Goal: Task Accomplishment & Management: Manage account settings

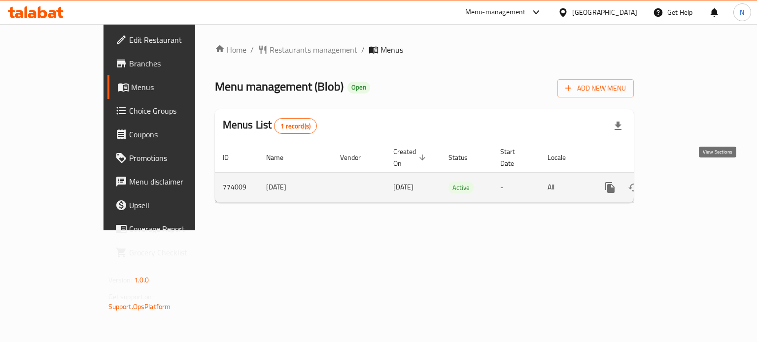
click at [687, 182] on icon "enhanced table" at bounding box center [681, 188] width 12 height 12
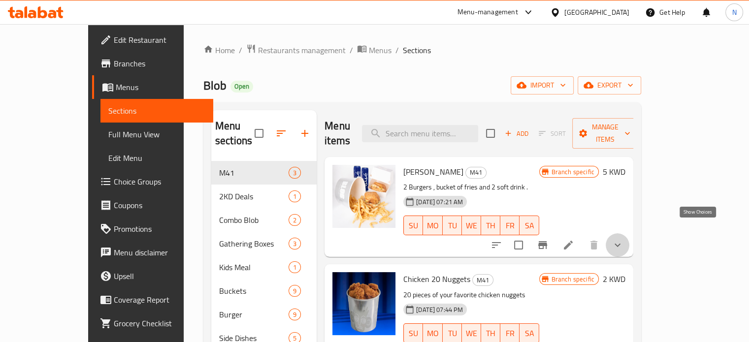
click at [624, 239] on icon "show more" at bounding box center [618, 245] width 12 height 12
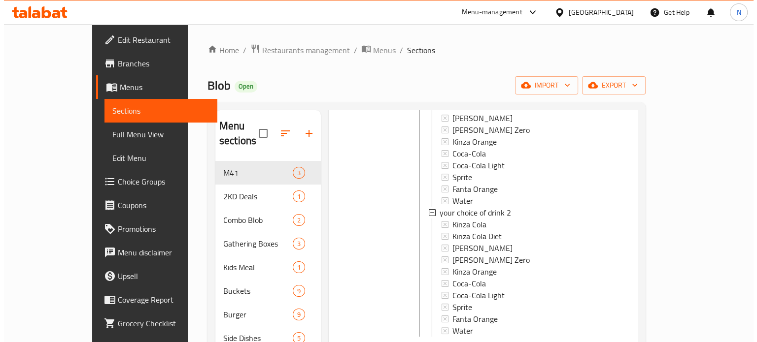
scroll to position [501, 0]
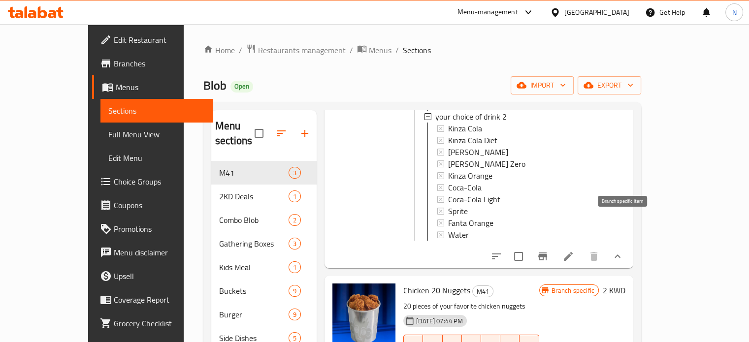
click at [547, 253] on icon "Branch-specific-item" at bounding box center [542, 257] width 9 height 8
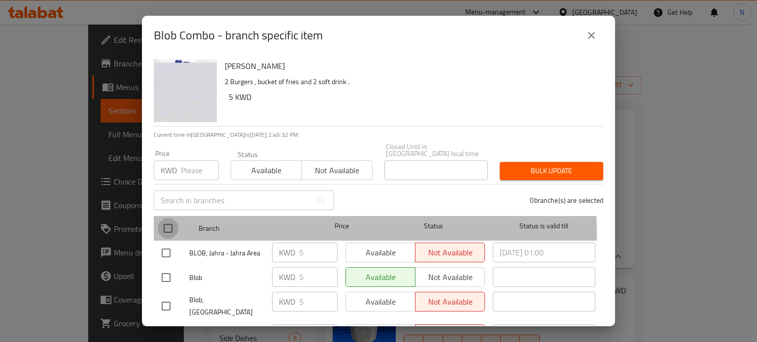
click at [165, 227] on input "checkbox" at bounding box center [168, 228] width 21 height 21
checkbox input "true"
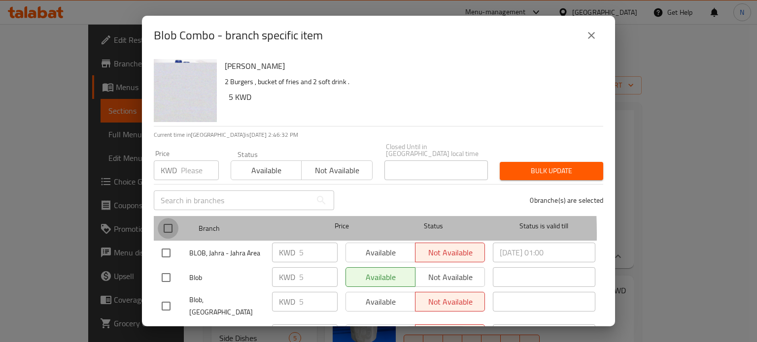
checkbox input "true"
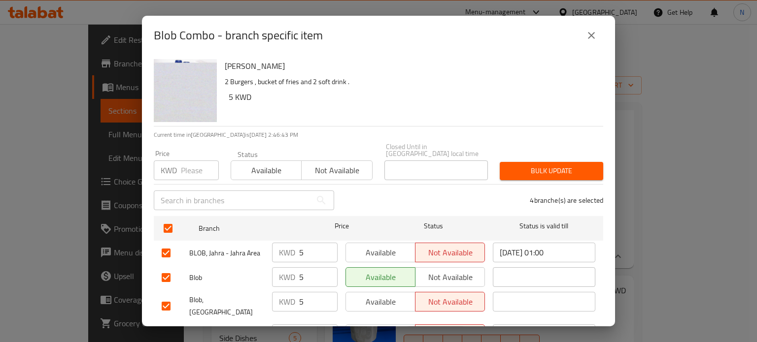
click at [361, 247] on span "Available" at bounding box center [381, 253] width 62 height 14
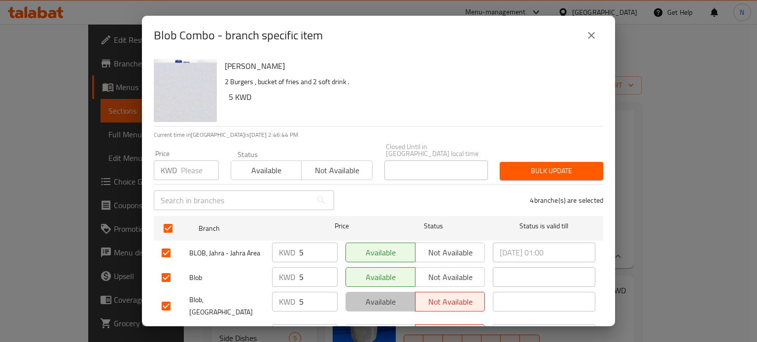
click at [371, 295] on span "Available" at bounding box center [381, 302] width 62 height 14
click at [383, 328] on span "Available" at bounding box center [381, 335] width 62 height 14
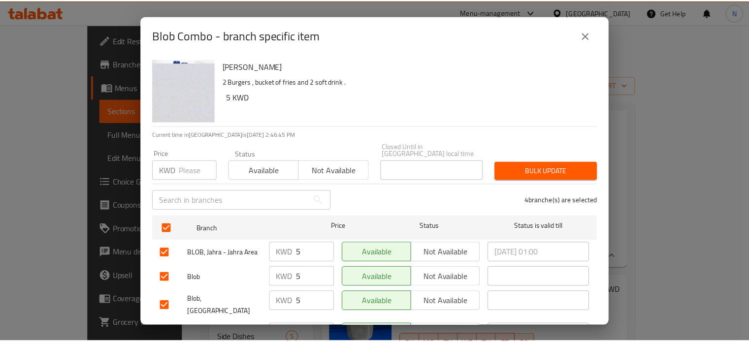
scroll to position [39, 0]
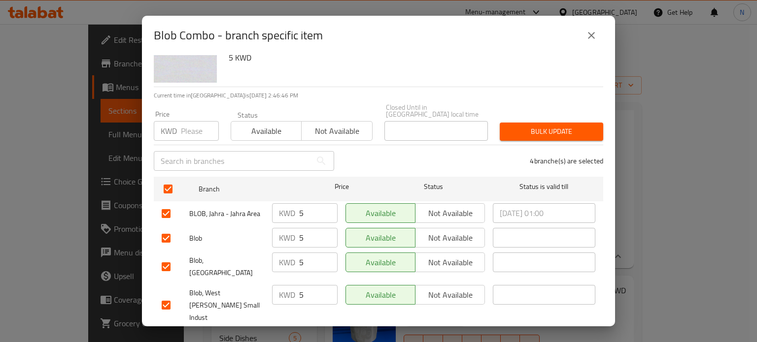
click at [380, 335] on span "Save" at bounding box center [379, 341] width 434 height 12
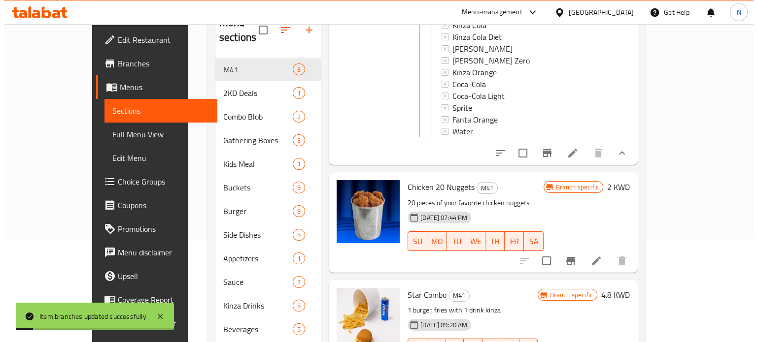
scroll to position [138, 0]
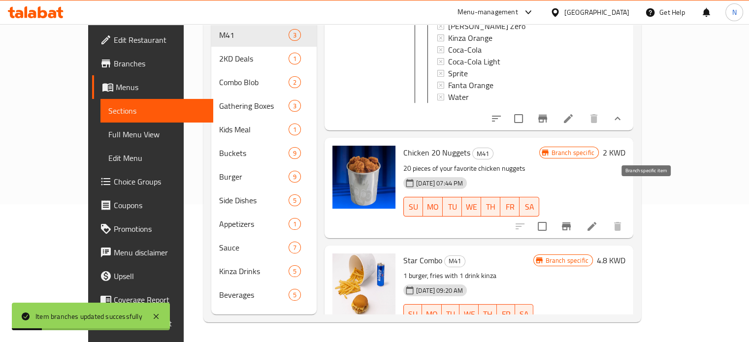
click at [572, 221] on icon "Branch-specific-item" at bounding box center [567, 227] width 12 height 12
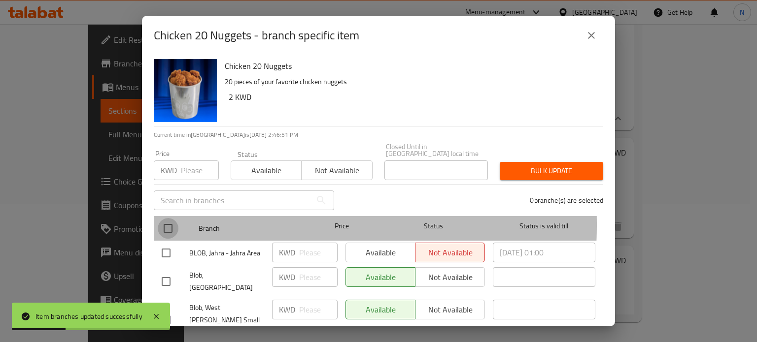
click at [169, 218] on input "checkbox" at bounding box center [168, 228] width 21 height 21
checkbox input "true"
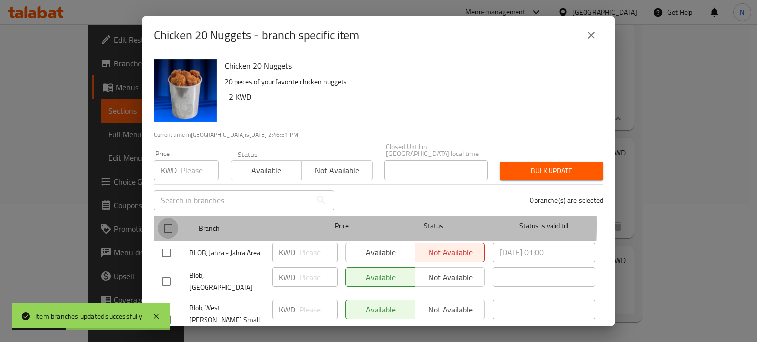
checkbox input "true"
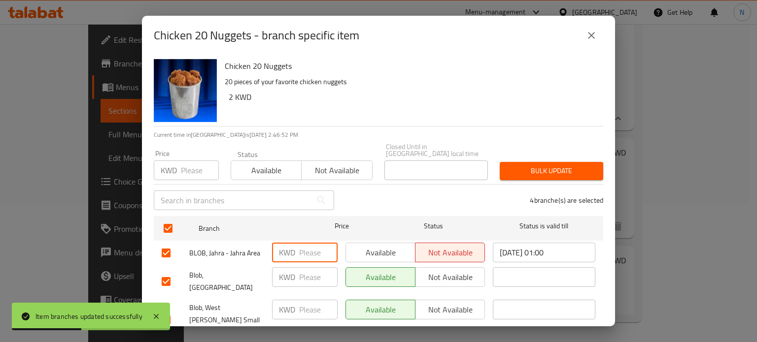
click at [311, 245] on input "number" at bounding box center [318, 253] width 38 height 20
click at [351, 253] on button "Available" at bounding box center [380, 253] width 70 height 20
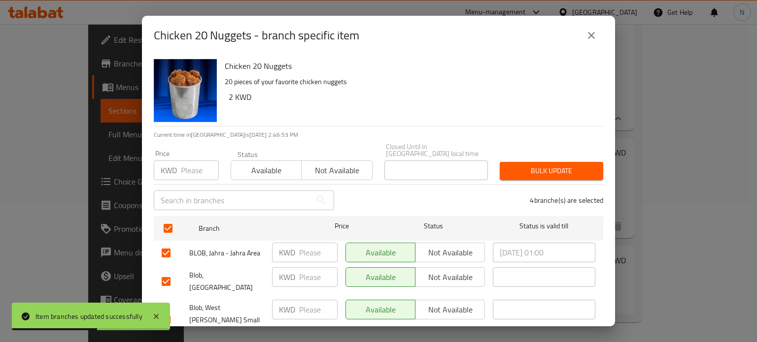
click at [351, 253] on button "Available" at bounding box center [380, 253] width 70 height 20
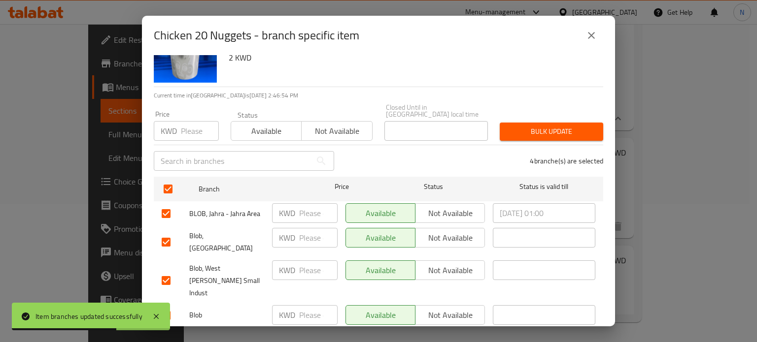
click at [362, 323] on div "Chicken 20 Nuggets 20 pieces of your favorite chicken nuggets 2 KWD Current tim…" at bounding box center [378, 190] width 473 height 271
click at [365, 335] on span "Save" at bounding box center [379, 341] width 434 height 12
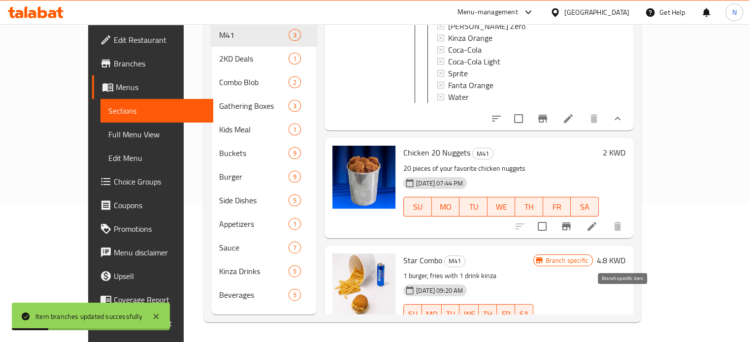
click at [547, 330] on icon "Branch-specific-item" at bounding box center [542, 334] width 9 height 8
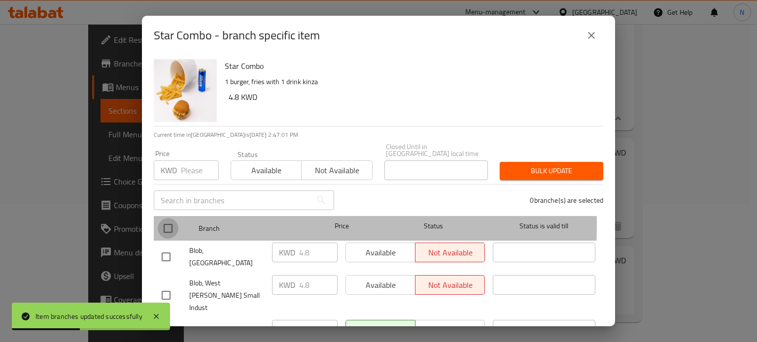
click at [165, 218] on input "checkbox" at bounding box center [168, 228] width 21 height 21
checkbox input "true"
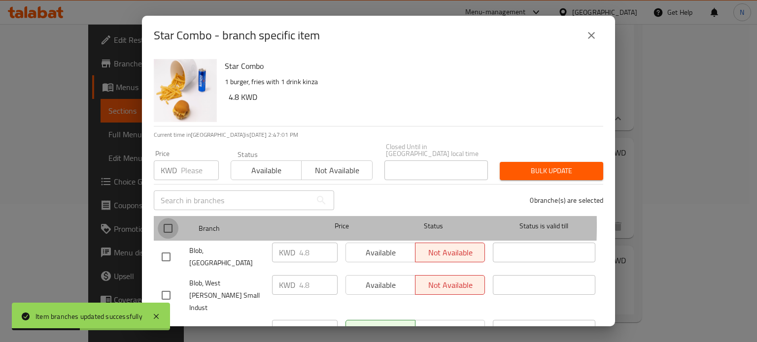
checkbox input "true"
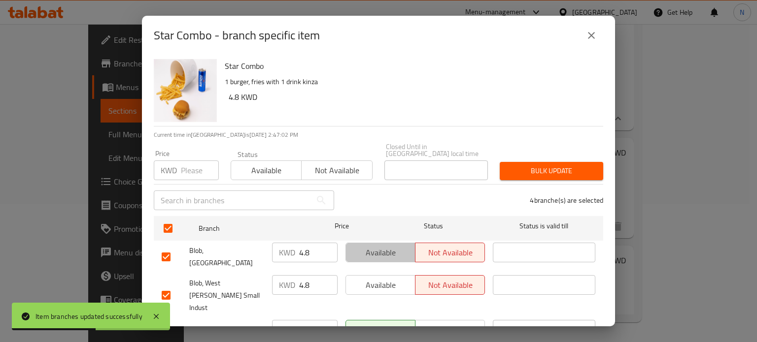
click at [393, 246] on span "Available" at bounding box center [381, 253] width 62 height 14
click at [392, 278] on span "Available" at bounding box center [381, 285] width 62 height 14
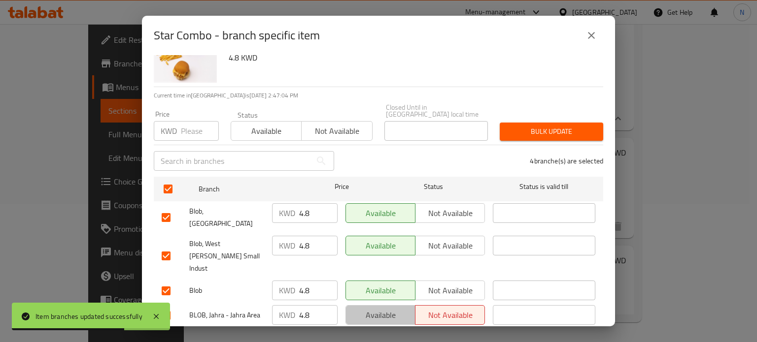
click at [388, 308] on span "Available" at bounding box center [381, 315] width 62 height 14
click at [390, 335] on span "Save" at bounding box center [379, 341] width 434 height 12
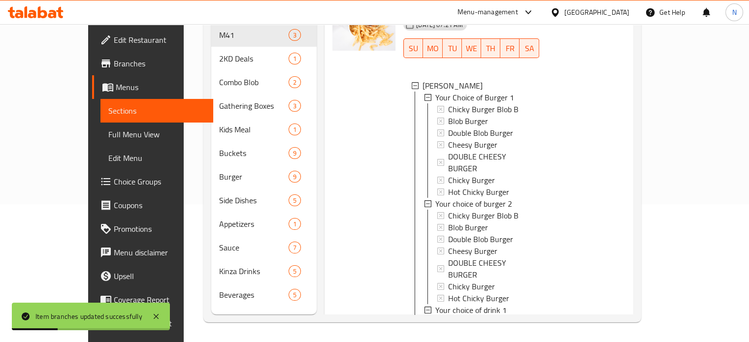
scroll to position [0, 0]
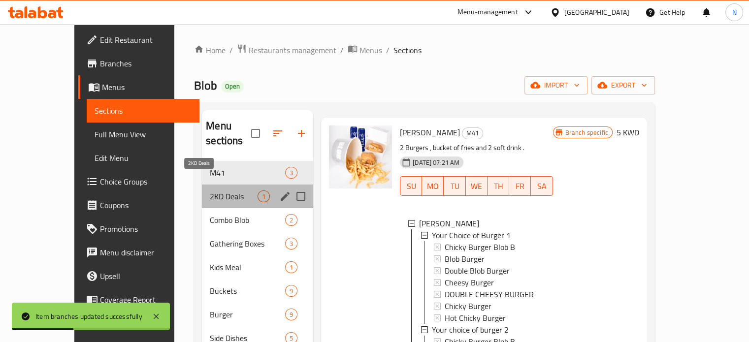
click at [210, 191] on span "2KD Deals" at bounding box center [234, 197] width 48 height 12
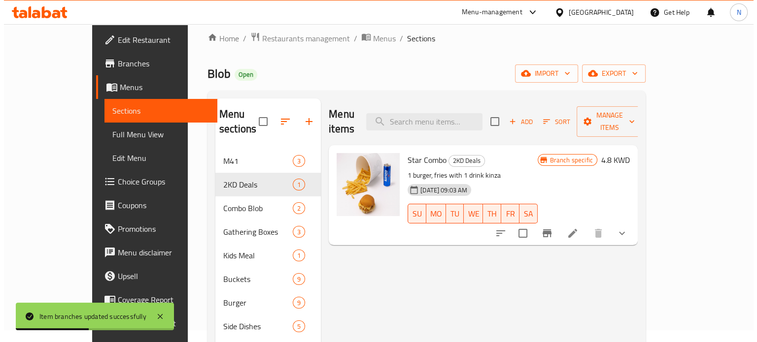
scroll to position [34, 0]
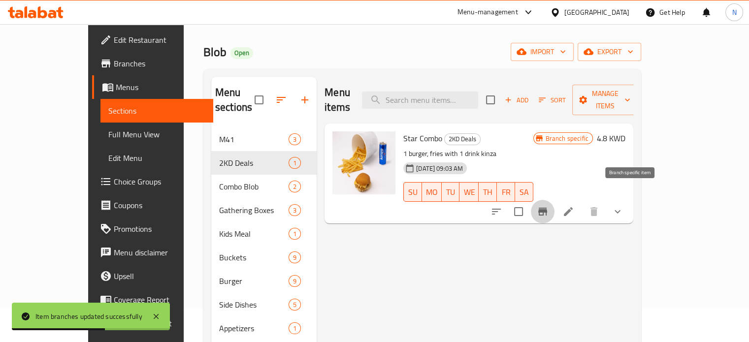
click at [555, 204] on button "Branch-specific-item" at bounding box center [543, 212] width 24 height 24
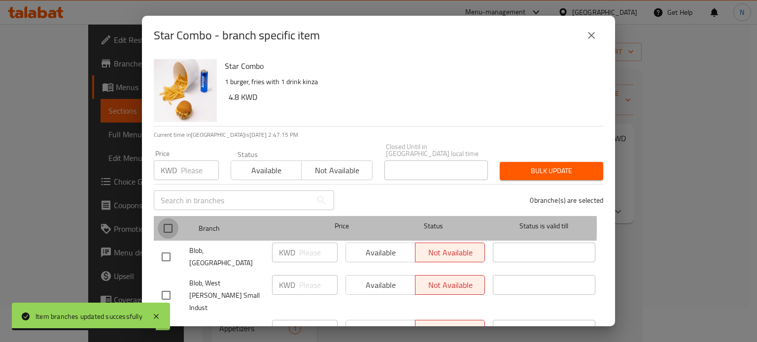
click at [171, 218] on input "checkbox" at bounding box center [168, 228] width 21 height 21
checkbox input "true"
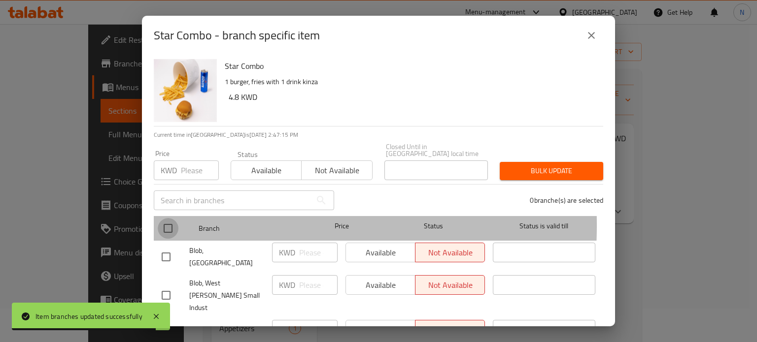
checkbox input "true"
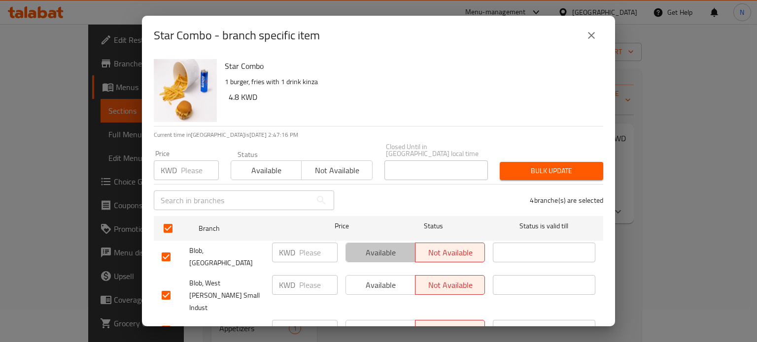
click at [392, 246] on span "Available" at bounding box center [381, 253] width 62 height 14
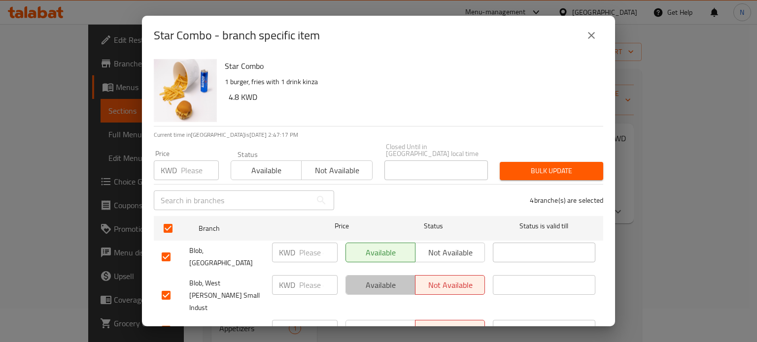
click at [385, 278] on span "Available" at bounding box center [381, 285] width 62 height 14
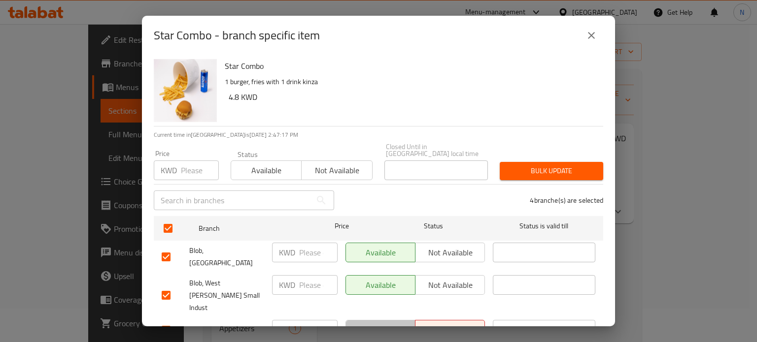
click at [385, 320] on button "Available" at bounding box center [380, 330] width 70 height 20
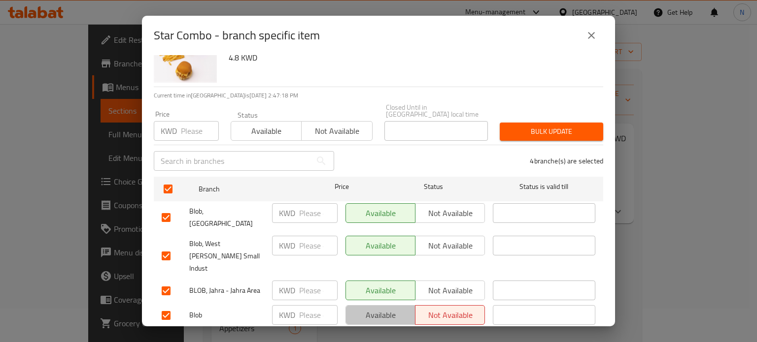
click at [386, 308] on span "Available" at bounding box center [381, 315] width 62 height 14
click at [386, 335] on span "Save" at bounding box center [379, 341] width 434 height 12
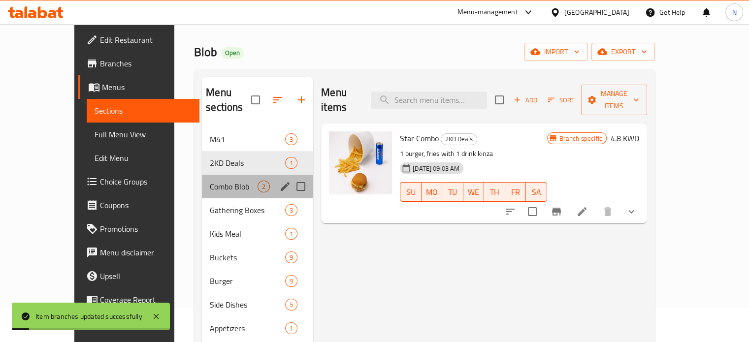
click at [204, 175] on div "Combo Blob 2" at bounding box center [257, 187] width 111 height 24
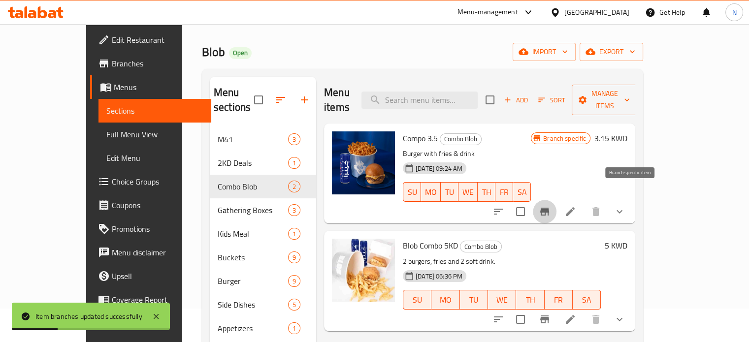
click at [551, 206] on icon "Branch-specific-item" at bounding box center [545, 212] width 12 height 12
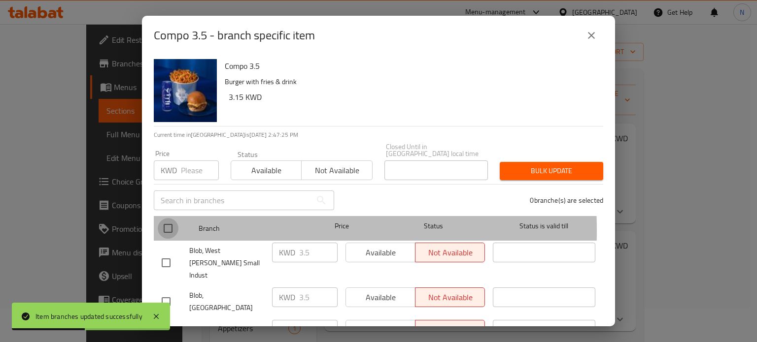
click at [168, 224] on input "checkbox" at bounding box center [168, 228] width 21 height 21
checkbox input "true"
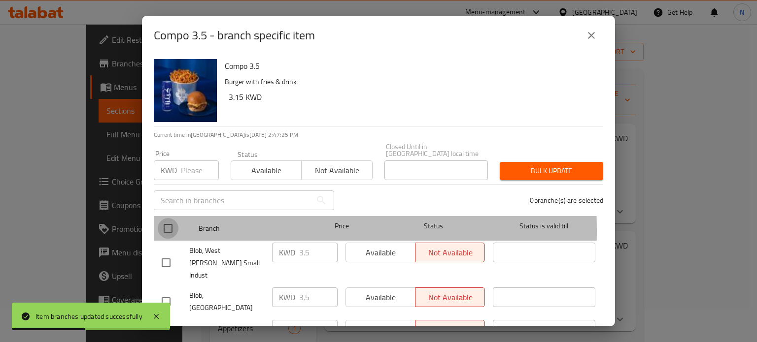
checkbox input "true"
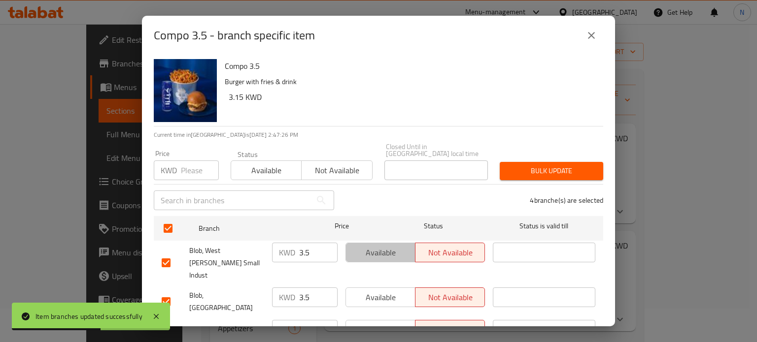
click at [364, 253] on span "Available" at bounding box center [381, 253] width 62 height 14
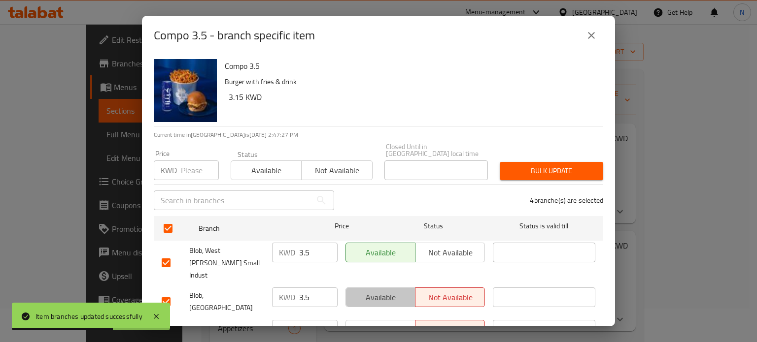
click at [376, 291] on span "Available" at bounding box center [381, 298] width 62 height 14
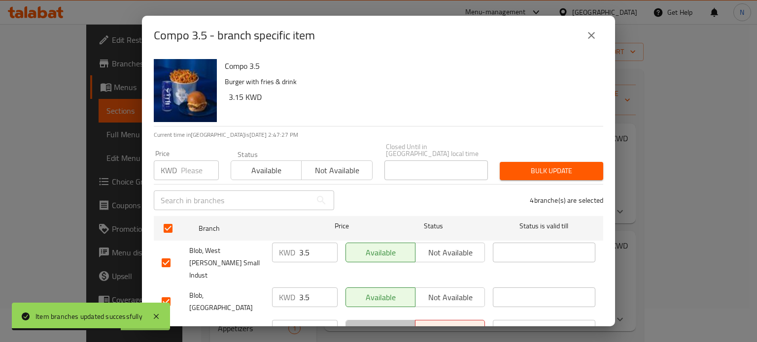
click at [382, 323] on span "Available" at bounding box center [381, 330] width 62 height 14
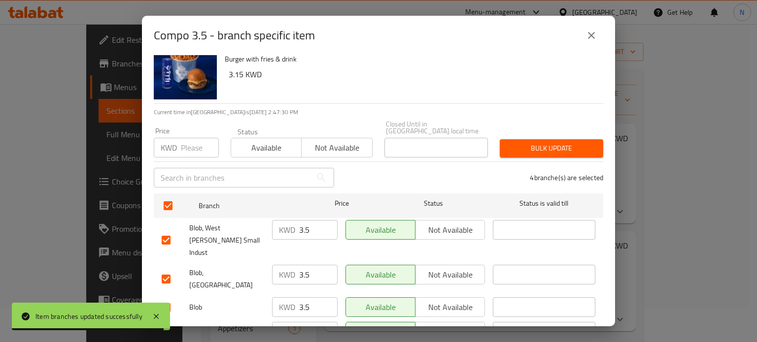
click at [379, 325] on form "Branch Price Status Status is valid till Blob, West [PERSON_NAME] Small Indust …" at bounding box center [378, 278] width 449 height 177
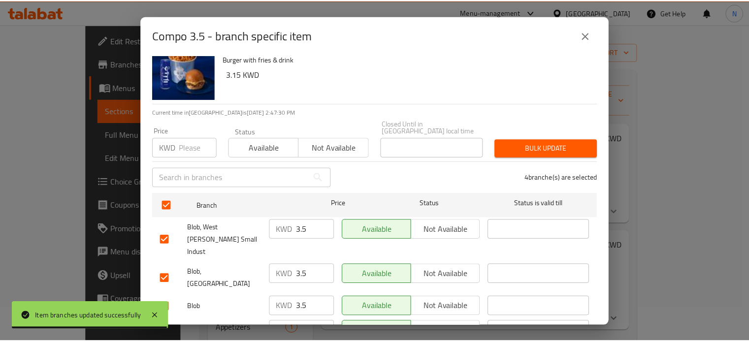
scroll to position [35, 0]
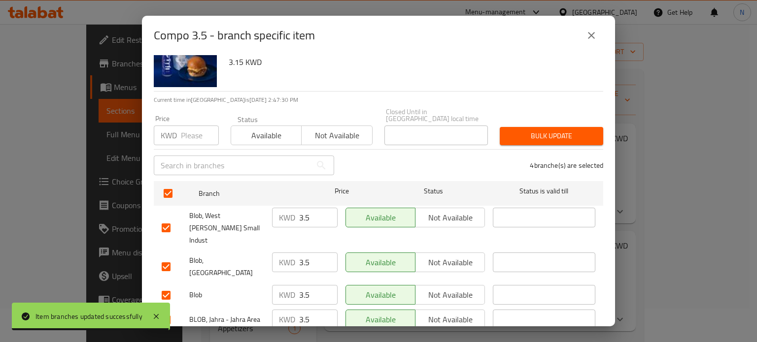
click at [379, 336] on button "Save" at bounding box center [378, 345] width 449 height 18
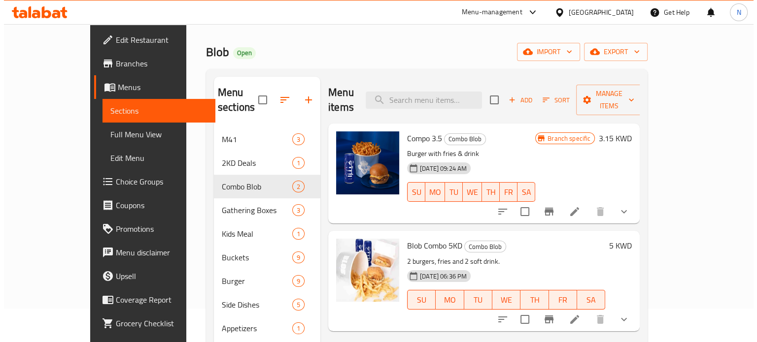
scroll to position [69, 0]
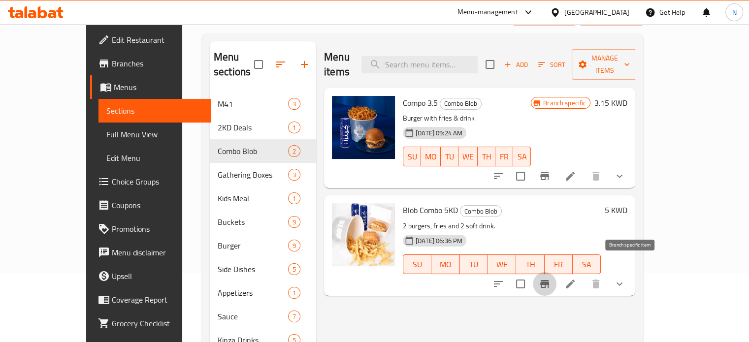
click at [557, 275] on button "Branch-specific-item" at bounding box center [545, 284] width 24 height 24
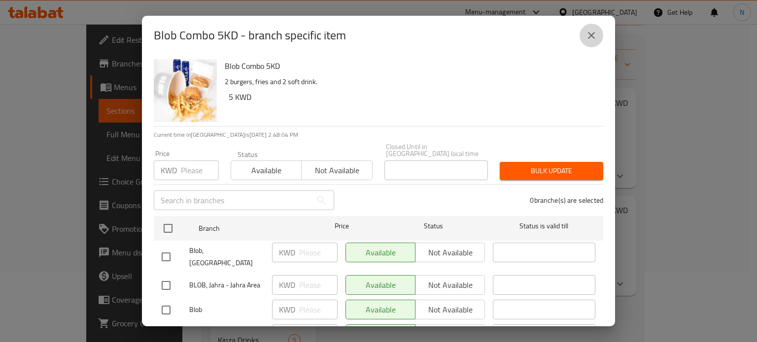
click at [593, 31] on icon "close" at bounding box center [591, 36] width 12 height 12
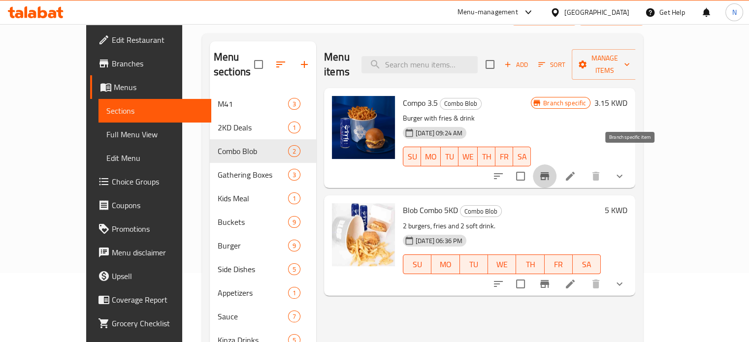
click at [557, 165] on button "Branch-specific-item" at bounding box center [545, 177] width 24 height 24
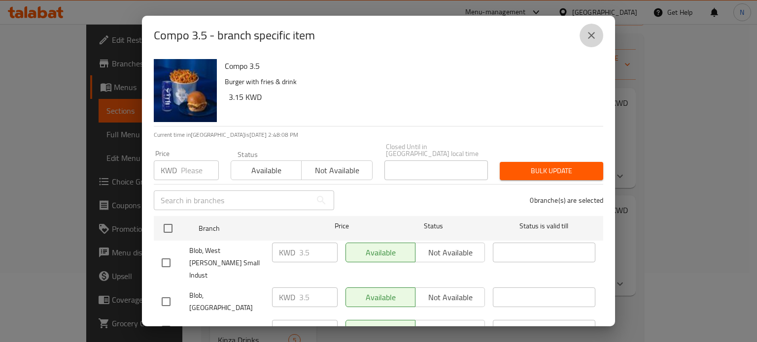
click at [592, 38] on icon "close" at bounding box center [591, 36] width 12 height 12
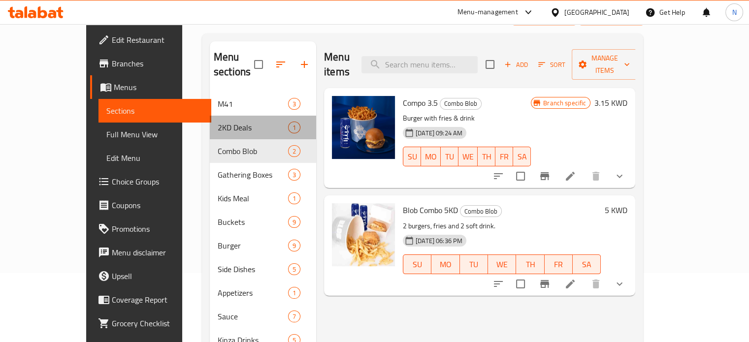
click at [210, 120] on div "2KD Deals 1" at bounding box center [263, 128] width 106 height 24
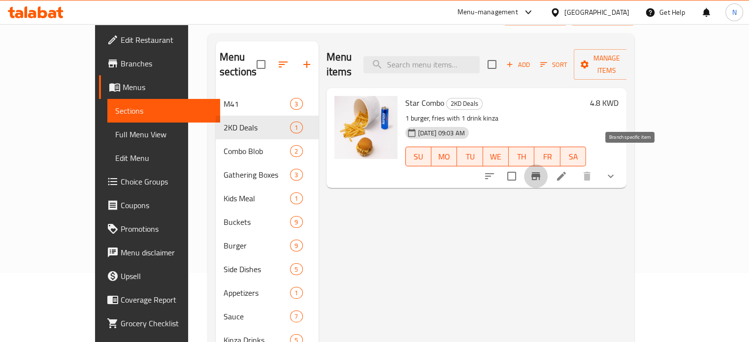
click at [542, 170] on icon "Branch-specific-item" at bounding box center [536, 176] width 12 height 12
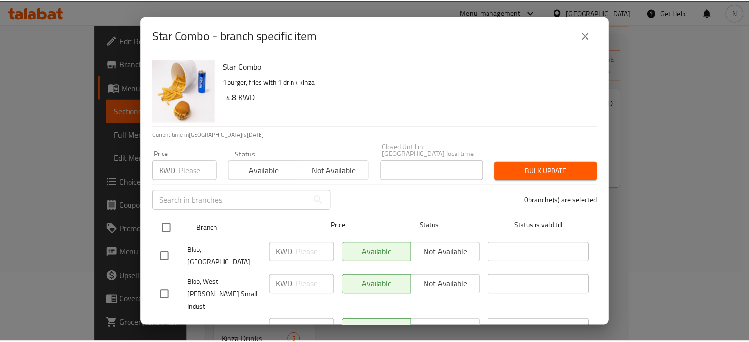
scroll to position [39, 0]
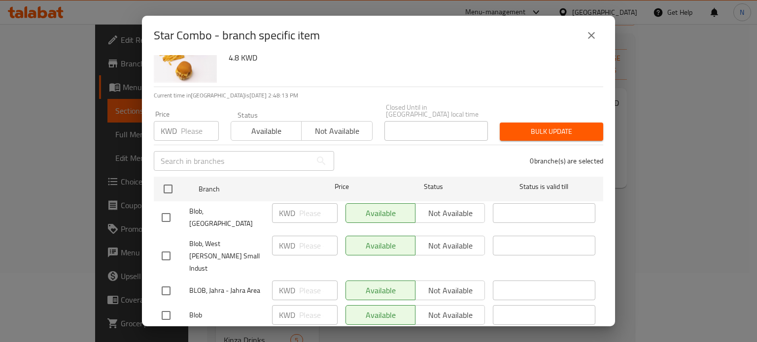
click at [633, 230] on div "Star Combo - branch specific item Star Combo 1 burger, fries with 1 drink kinza…" at bounding box center [378, 171] width 757 height 342
click at [593, 31] on icon "close" at bounding box center [591, 36] width 12 height 12
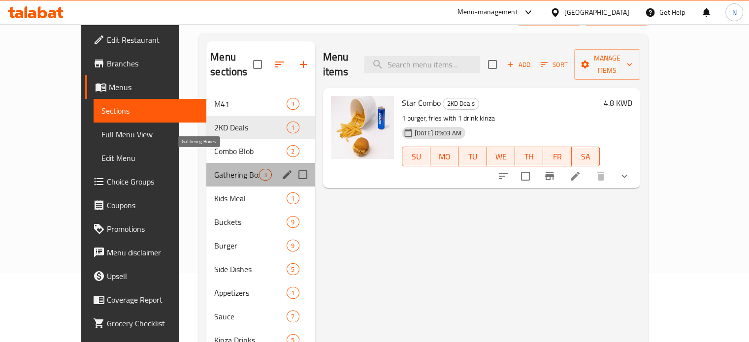
click at [214, 169] on span "Gathering Boxes" at bounding box center [236, 175] width 45 height 12
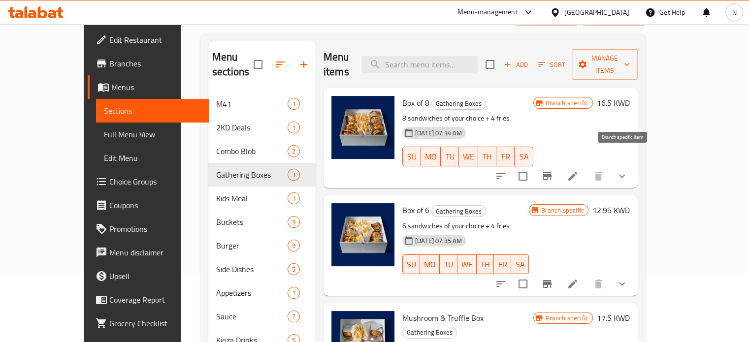
click at [552, 172] on icon "Branch-specific-item" at bounding box center [547, 176] width 9 height 8
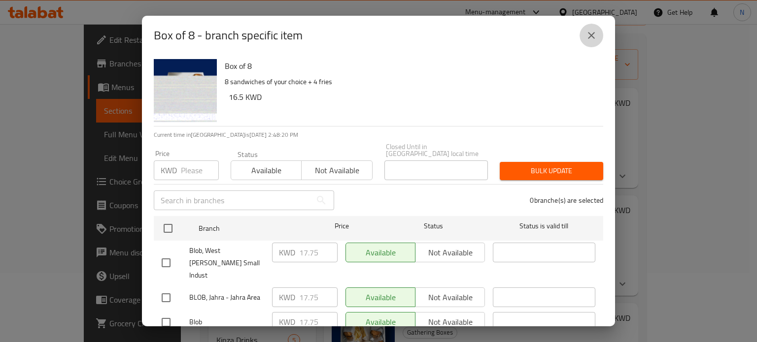
click at [594, 29] on button "close" at bounding box center [591, 36] width 24 height 24
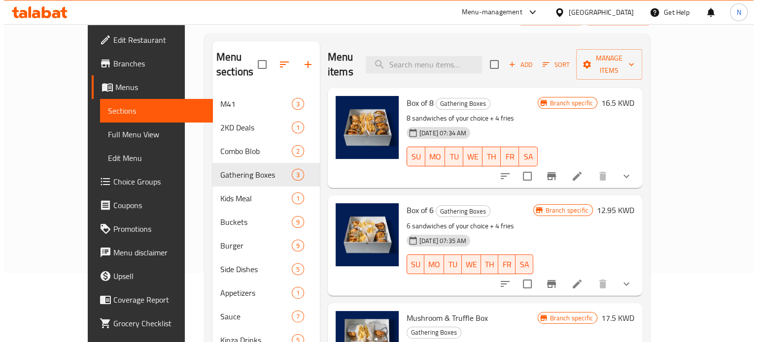
scroll to position [5, 0]
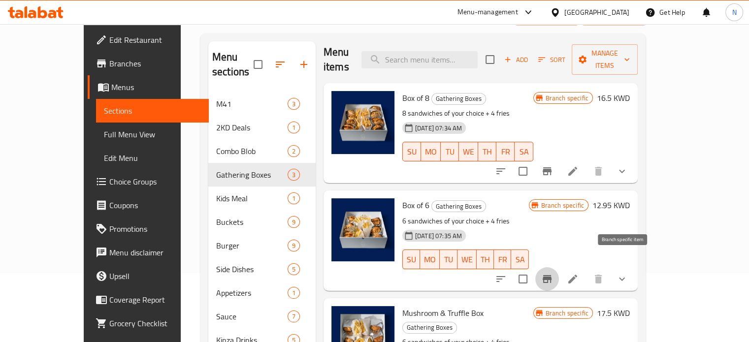
click at [553, 273] on icon "Branch-specific-item" at bounding box center [547, 279] width 12 height 12
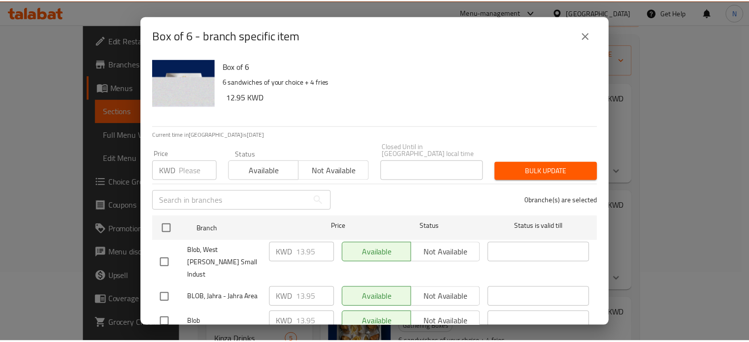
scroll to position [39, 0]
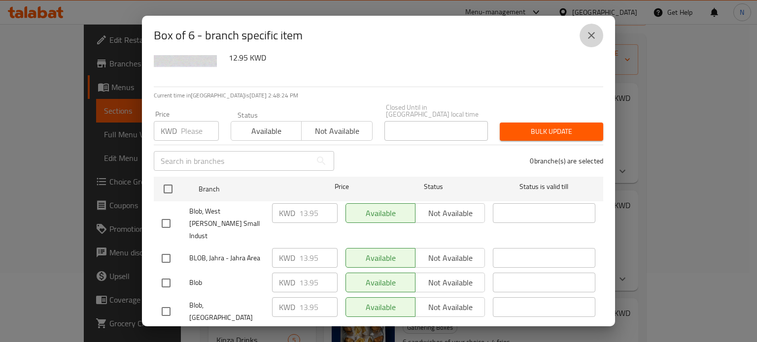
click at [593, 37] on icon "close" at bounding box center [591, 35] width 7 height 7
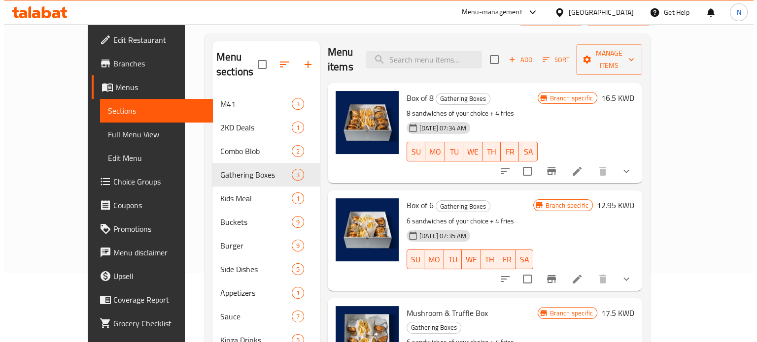
scroll to position [138, 0]
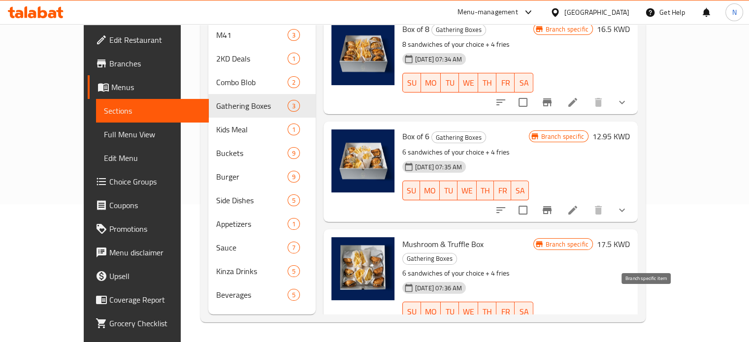
click at [577, 326] on icon "Branch-specific-item" at bounding box center [571, 332] width 12 height 12
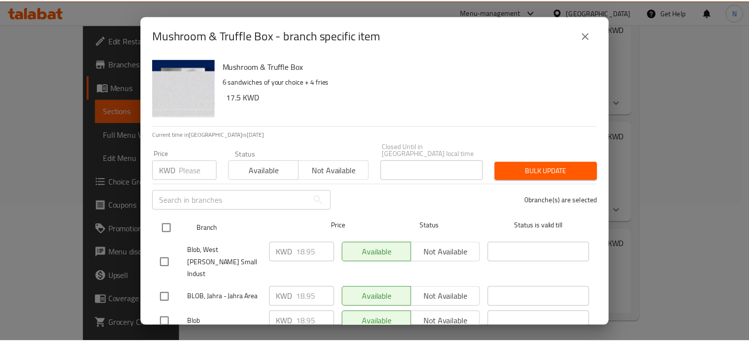
scroll to position [39, 0]
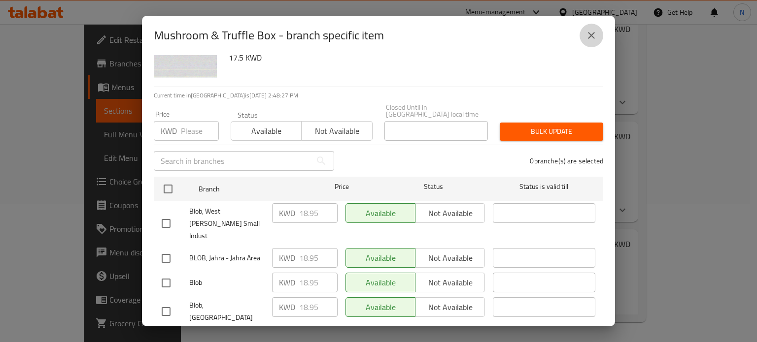
click at [584, 38] on button "close" at bounding box center [591, 36] width 24 height 24
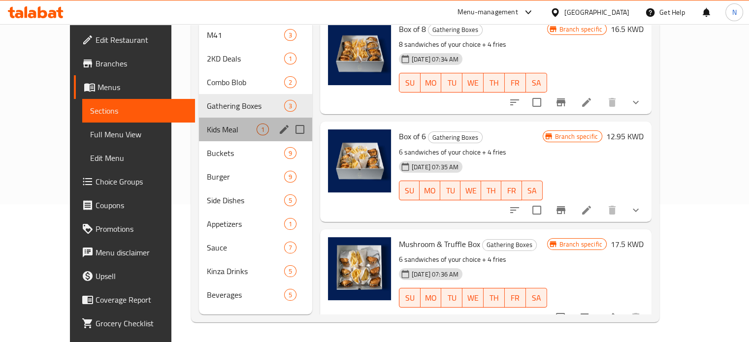
click at [199, 125] on div "Kids Meal 1" at bounding box center [255, 130] width 113 height 24
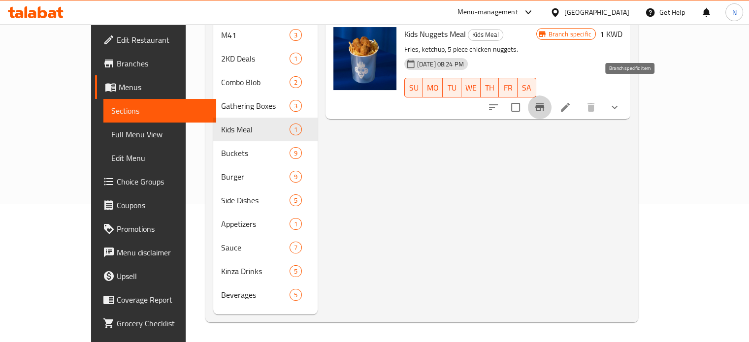
click at [544, 103] on icon "Branch-specific-item" at bounding box center [540, 107] width 9 height 8
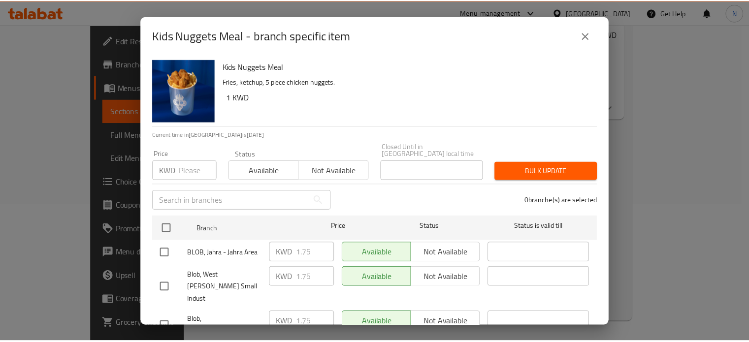
scroll to position [39, 0]
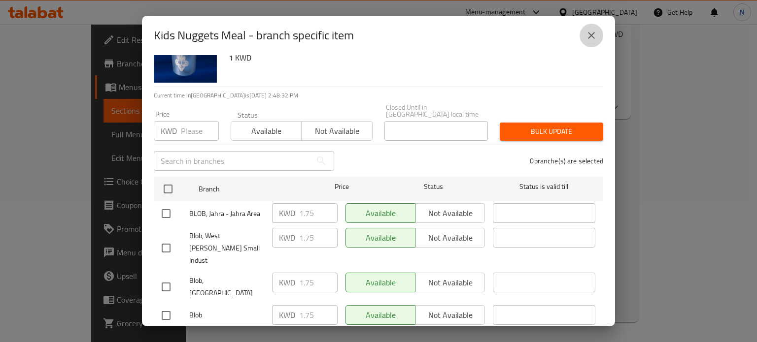
click at [595, 33] on icon "close" at bounding box center [591, 36] width 12 height 12
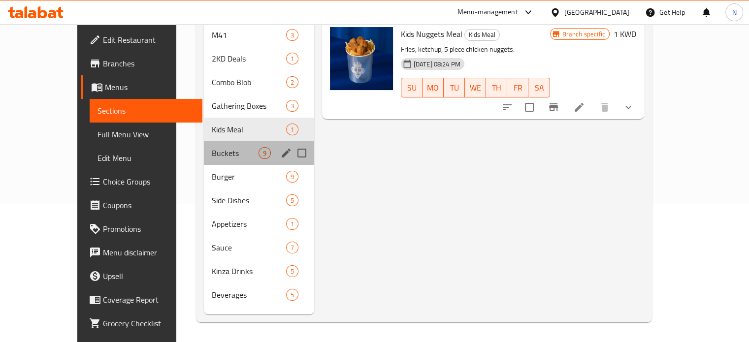
click at [204, 141] on div "Buckets 9" at bounding box center [259, 153] width 110 height 24
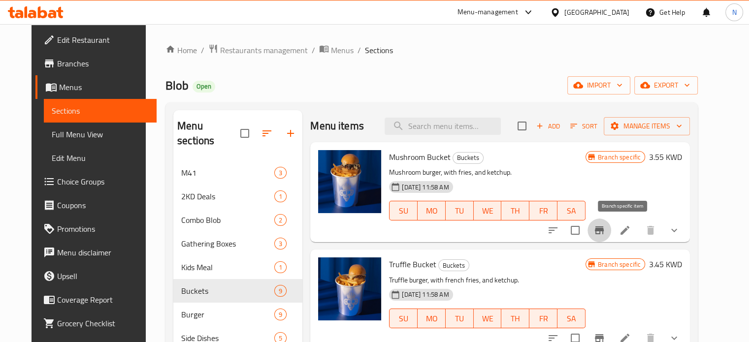
click at [606, 235] on icon "Branch-specific-item" at bounding box center [600, 231] width 12 height 12
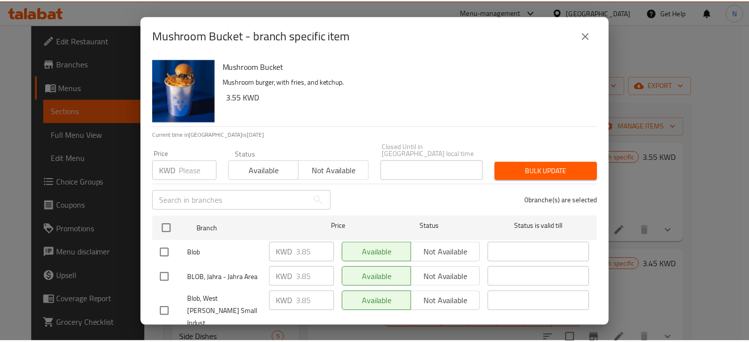
scroll to position [39, 0]
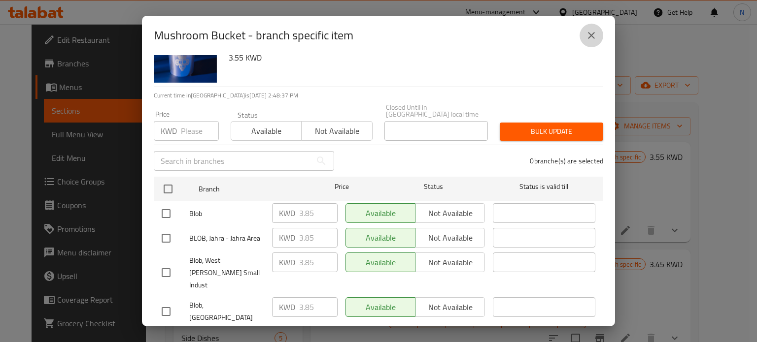
click at [593, 31] on icon "close" at bounding box center [591, 36] width 12 height 12
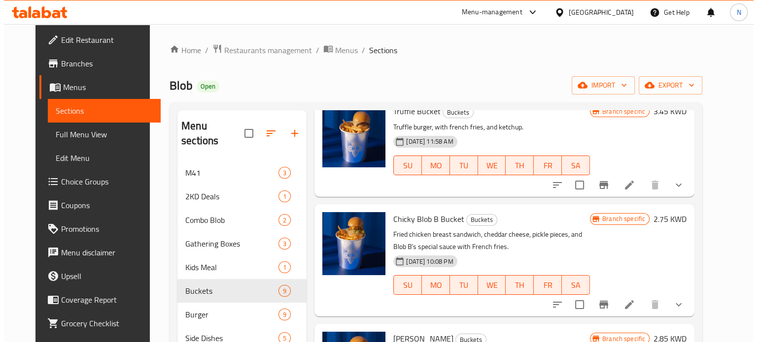
scroll to position [154, 0]
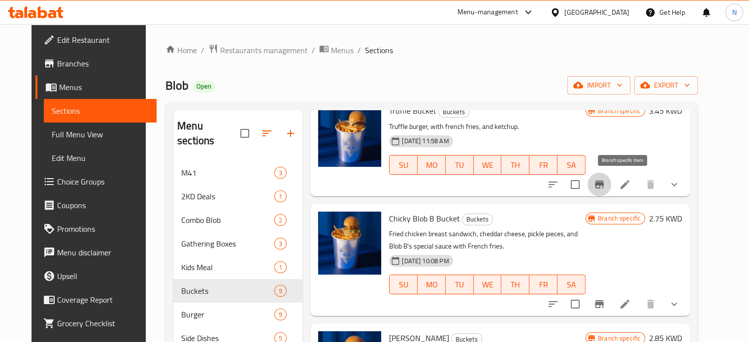
click at [611, 177] on button "Branch-specific-item" at bounding box center [600, 185] width 24 height 24
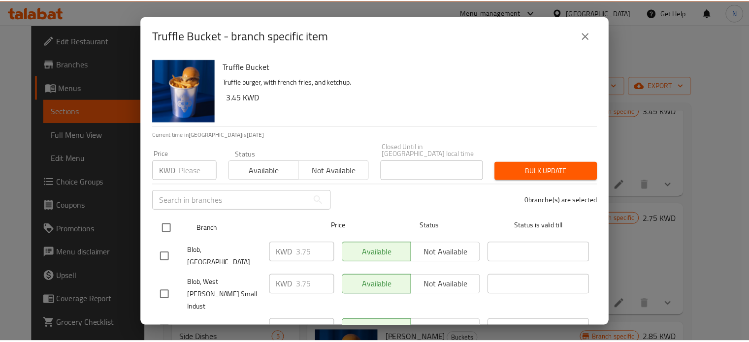
scroll to position [39, 0]
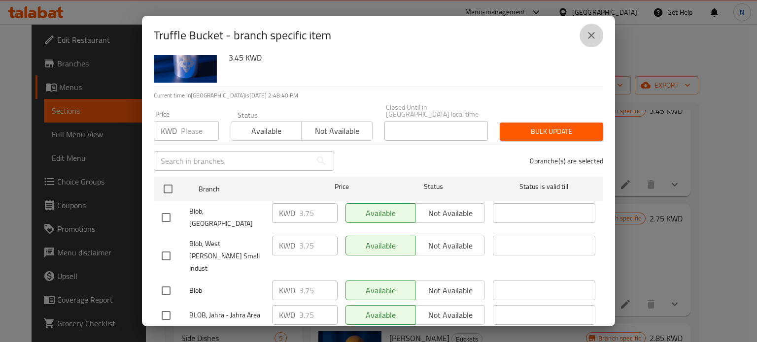
click at [585, 39] on icon "close" at bounding box center [591, 36] width 12 height 12
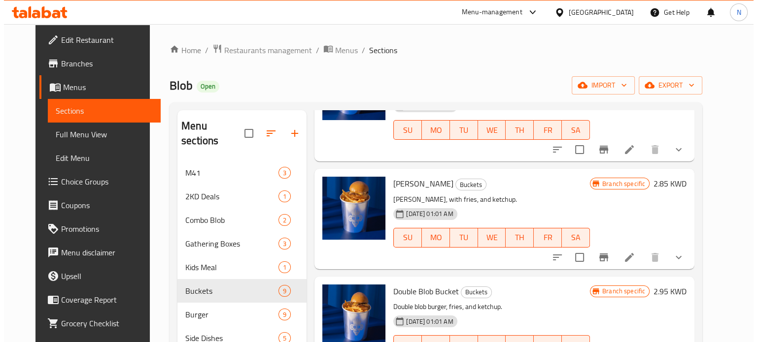
scroll to position [313, 0]
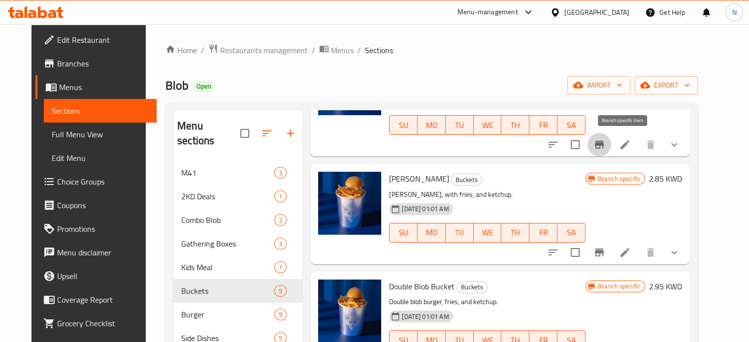
click at [606, 139] on icon "Branch-specific-item" at bounding box center [600, 145] width 12 height 12
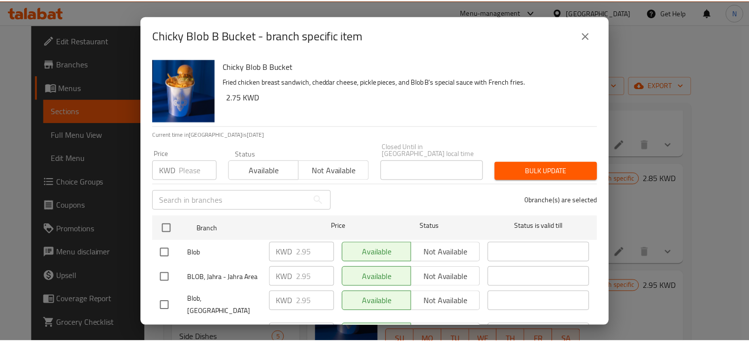
scroll to position [39, 0]
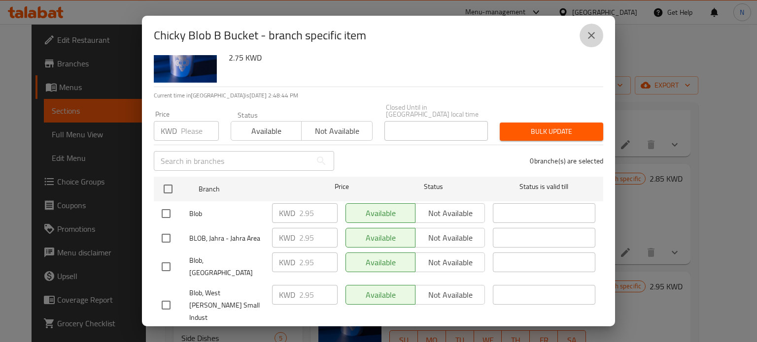
click at [587, 35] on icon "close" at bounding box center [591, 36] width 12 height 12
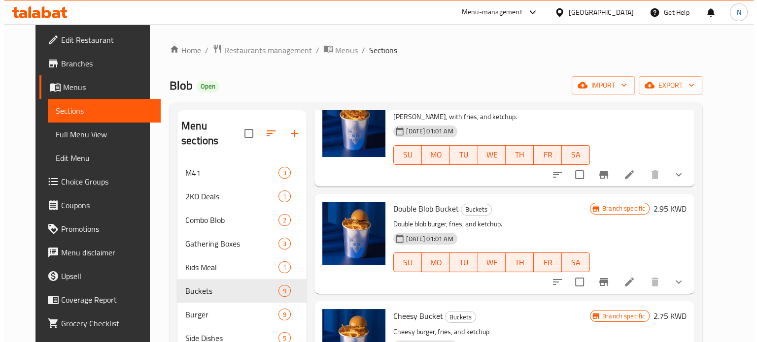
scroll to position [398, 0]
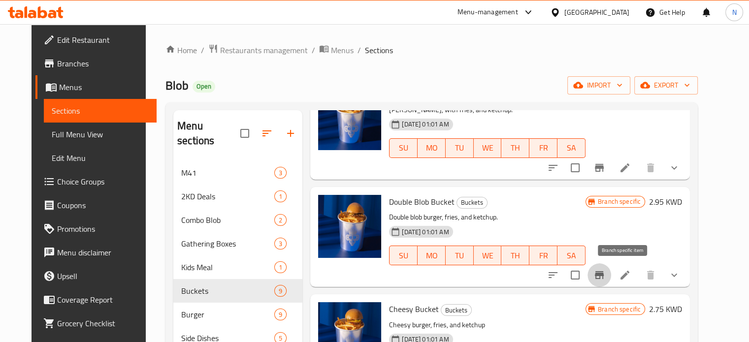
click at [606, 279] on icon "Branch-specific-item" at bounding box center [600, 275] width 12 height 12
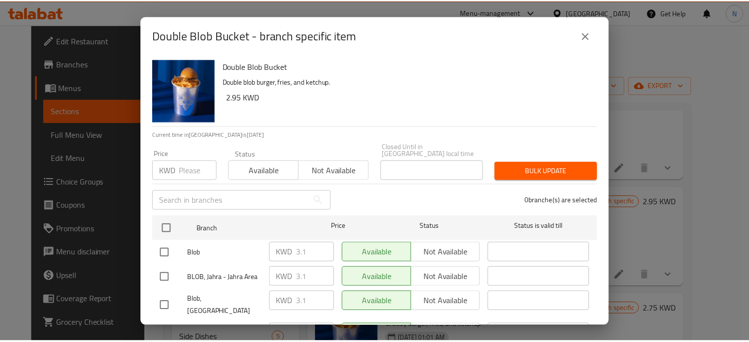
scroll to position [39, 0]
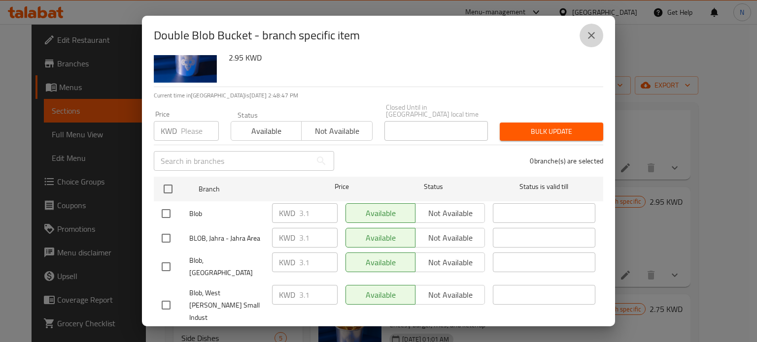
click at [597, 38] on icon "close" at bounding box center [591, 36] width 12 height 12
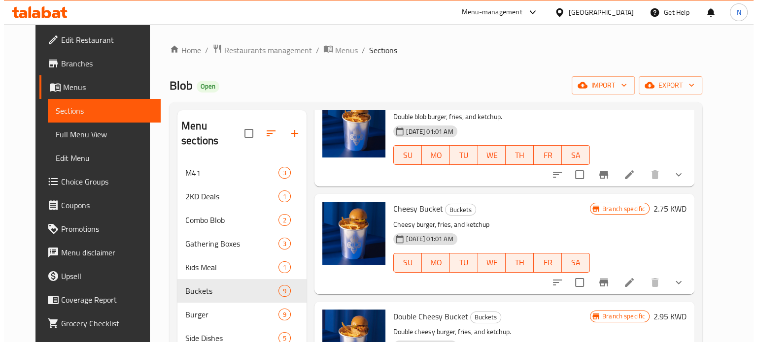
scroll to position [549, 0]
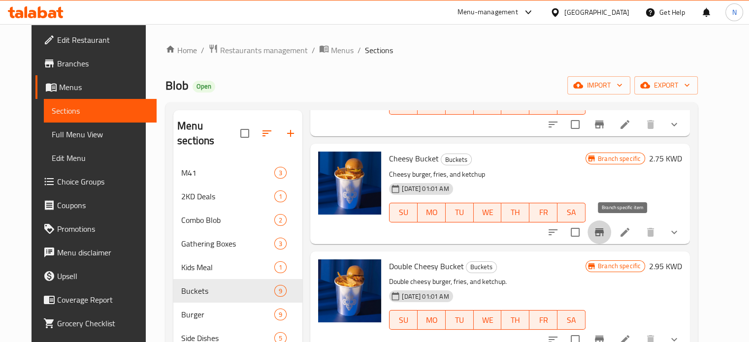
click at [611, 236] on button "Branch-specific-item" at bounding box center [600, 233] width 24 height 24
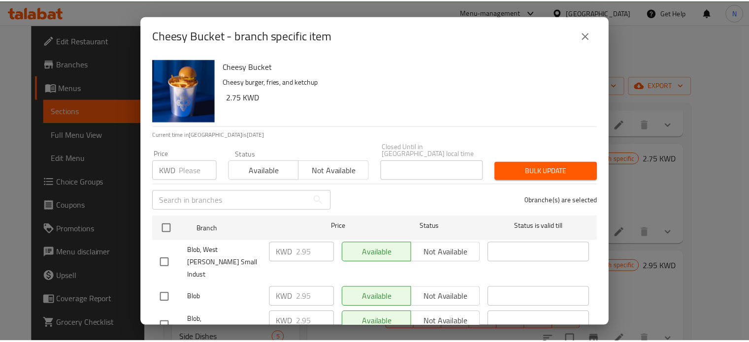
scroll to position [39, 0]
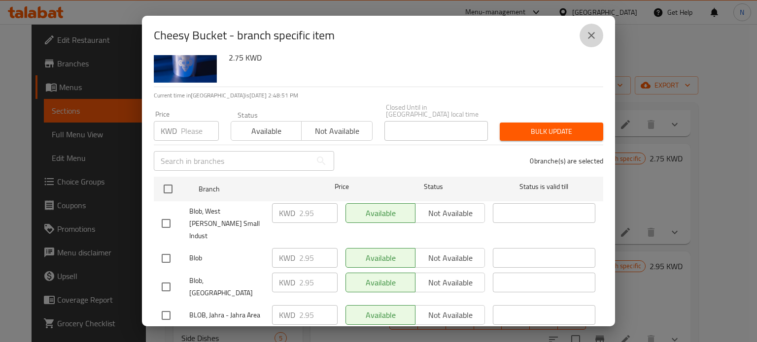
click at [594, 29] on button "close" at bounding box center [591, 36] width 24 height 24
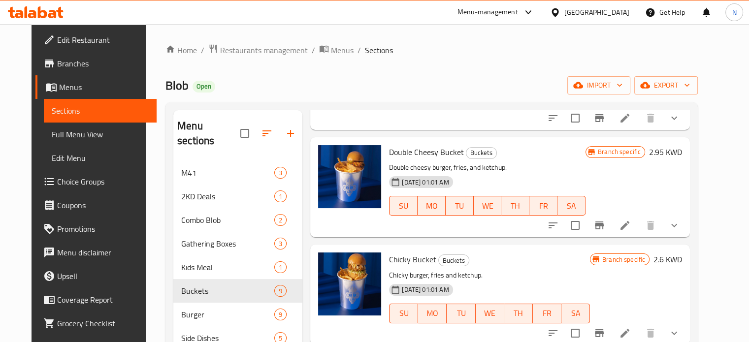
scroll to position [138, 0]
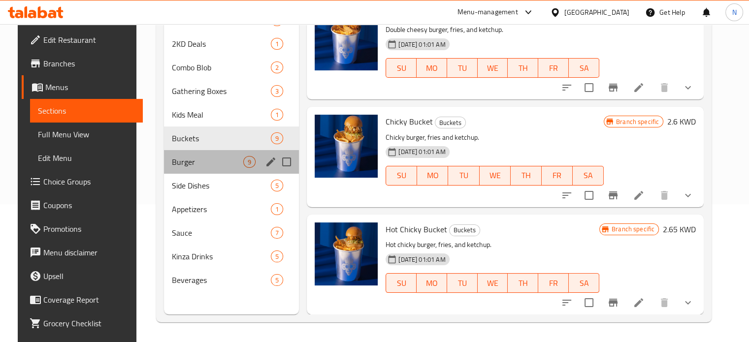
click at [196, 151] on div "Burger 9" at bounding box center [231, 162] width 135 height 24
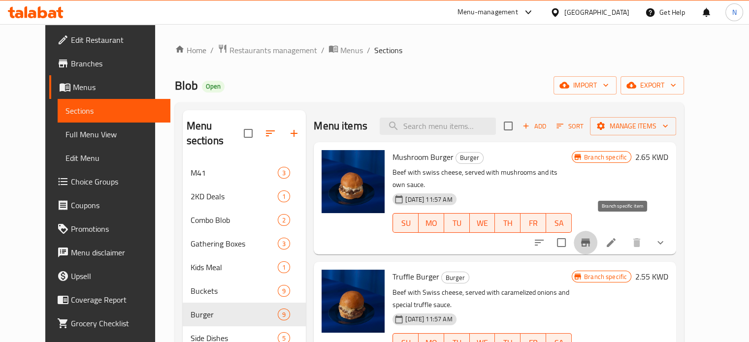
click at [598, 231] on button "Branch-specific-item" at bounding box center [586, 243] width 24 height 24
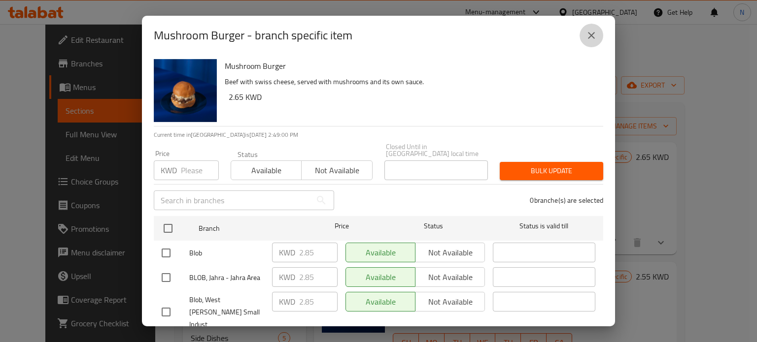
click at [586, 35] on icon "close" at bounding box center [591, 36] width 12 height 12
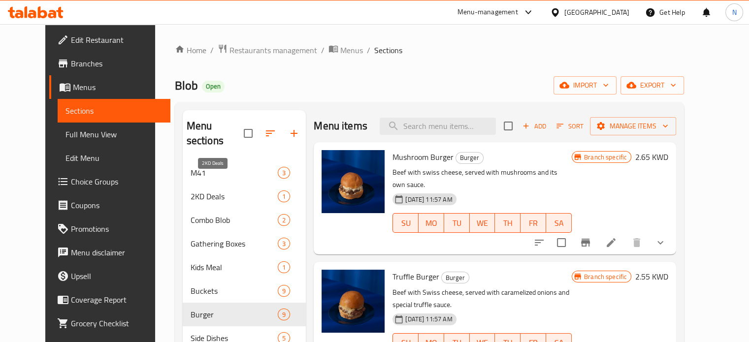
scroll to position [138, 0]
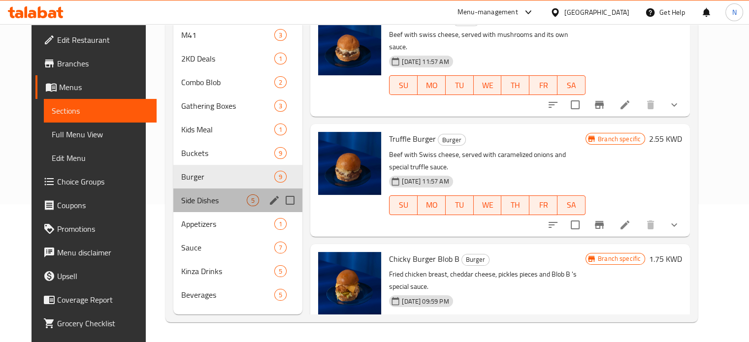
click at [200, 194] on div "Side Dishes 5" at bounding box center [237, 201] width 129 height 24
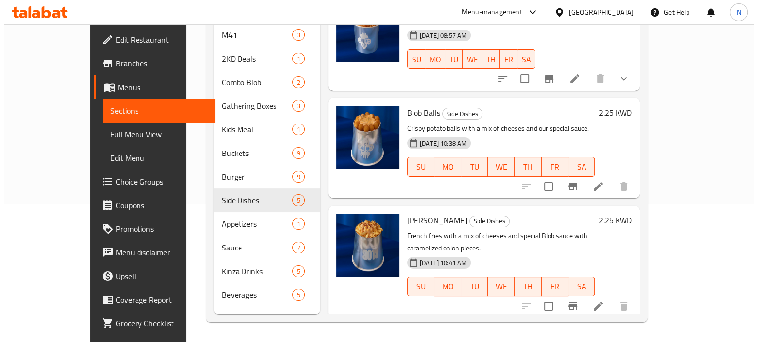
scroll to position [30, 0]
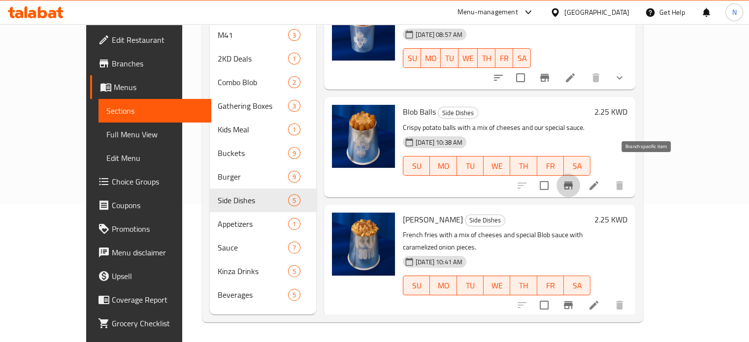
click at [573, 182] on icon "Branch-specific-item" at bounding box center [568, 186] width 9 height 8
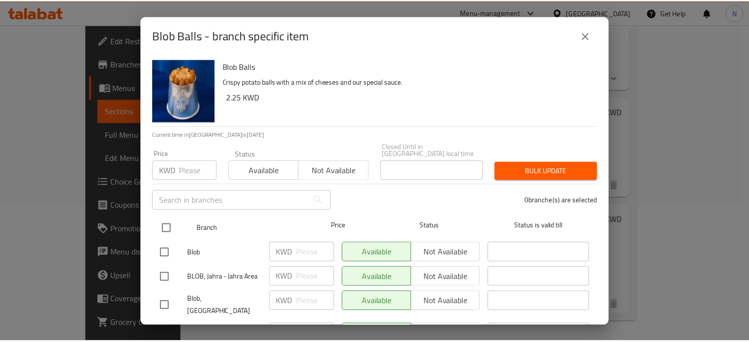
scroll to position [39, 0]
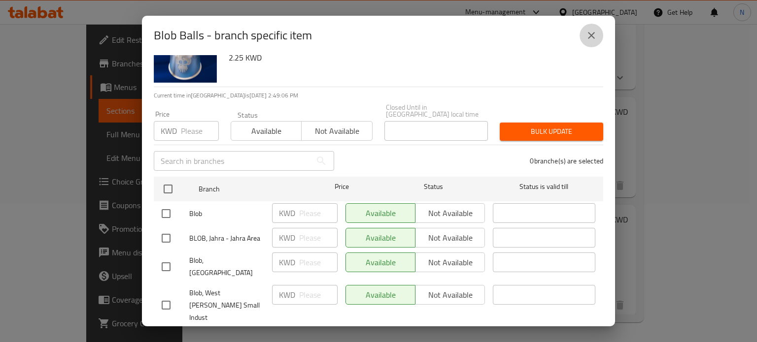
click at [581, 41] on button "close" at bounding box center [591, 36] width 24 height 24
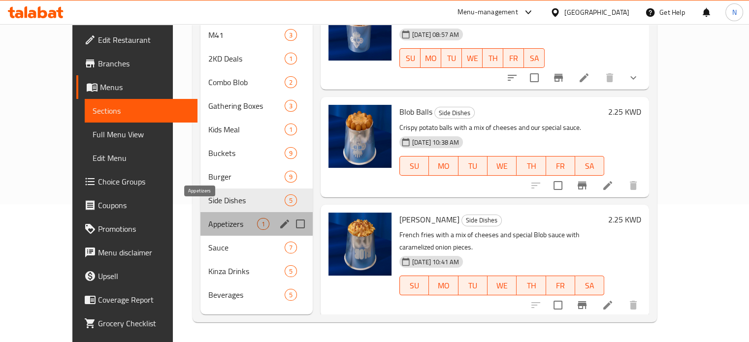
click at [208, 218] on span "Appetizers" at bounding box center [232, 224] width 49 height 12
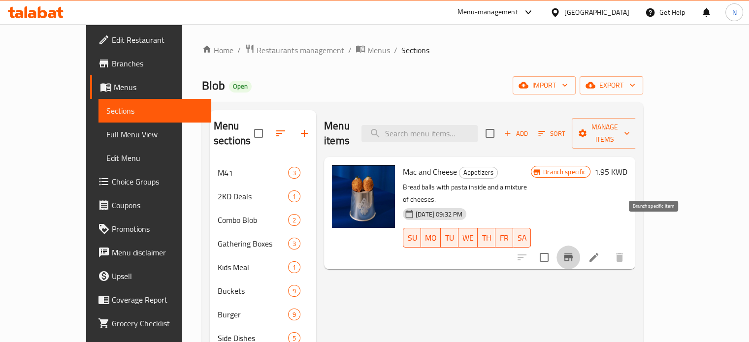
click at [580, 246] on button "Branch-specific-item" at bounding box center [569, 258] width 24 height 24
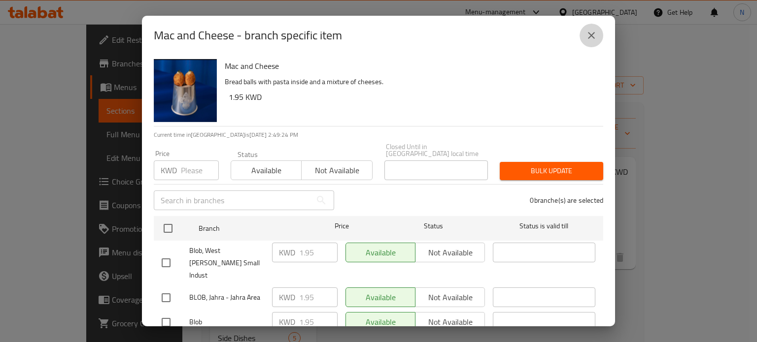
click at [589, 35] on icon "close" at bounding box center [591, 36] width 12 height 12
